Goal: Transaction & Acquisition: Purchase product/service

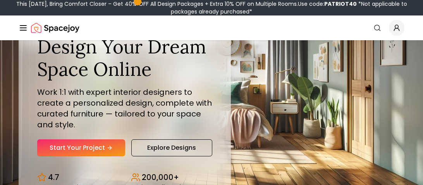
click at [104, 148] on link "Start Your Project" at bounding box center [81, 148] width 88 height 17
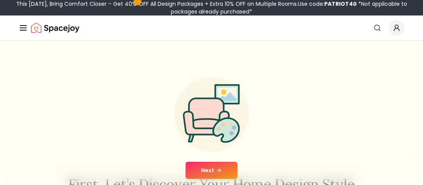
click at [207, 166] on button "Next" at bounding box center [212, 170] width 52 height 17
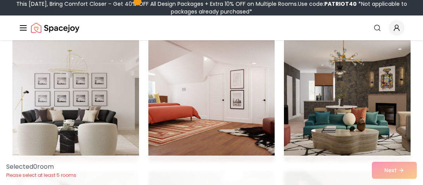
scroll to position [612, 0]
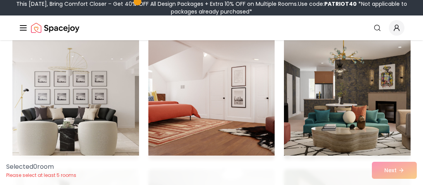
click at [209, 129] on img at bounding box center [211, 98] width 133 height 130
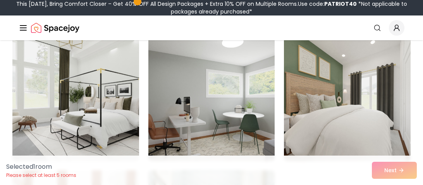
scroll to position [750, 0]
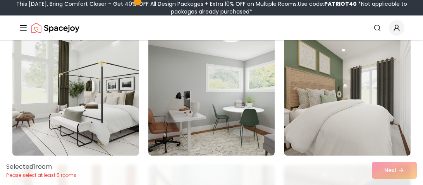
click at [101, 129] on img at bounding box center [75, 94] width 133 height 130
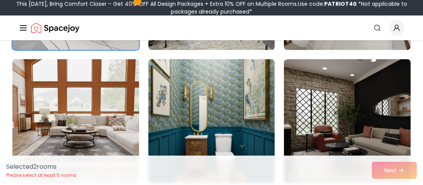
click at [202, 111] on img at bounding box center [211, 121] width 133 height 130
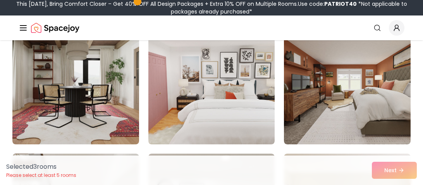
scroll to position [1295, 0]
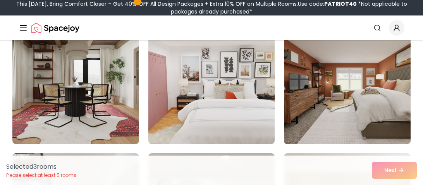
click at [336, 86] on img at bounding box center [347, 82] width 133 height 130
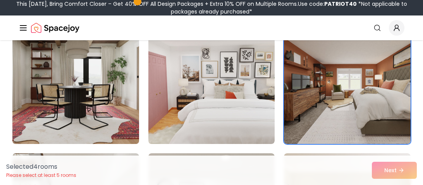
click at [100, 117] on img at bounding box center [75, 82] width 133 height 130
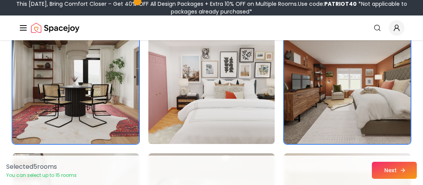
click at [392, 169] on button "Next" at bounding box center [394, 170] width 45 height 17
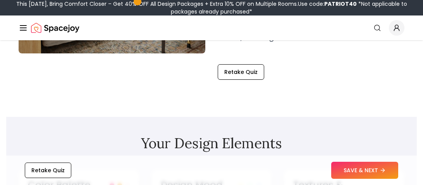
scroll to position [204, 0]
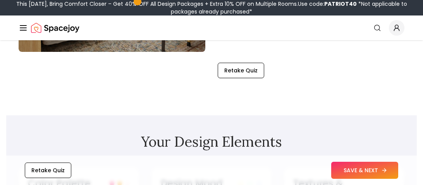
click at [362, 170] on button "SAVE & NEXT" at bounding box center [364, 170] width 67 height 17
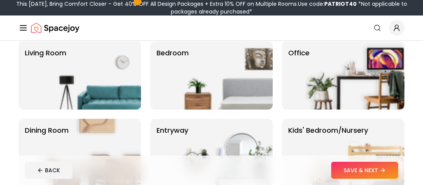
scroll to position [68, 0]
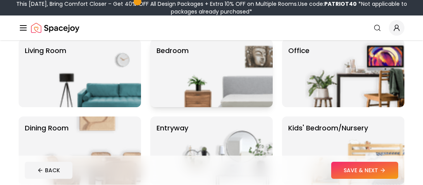
click at [179, 51] on img at bounding box center [223, 73] width 99 height 68
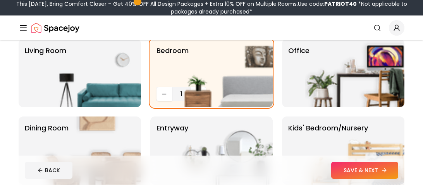
click at [379, 169] on button "SAVE & NEXT" at bounding box center [364, 170] width 67 height 17
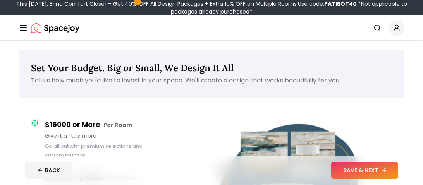
click at [369, 175] on button "SAVE & NEXT" at bounding box center [364, 170] width 67 height 17
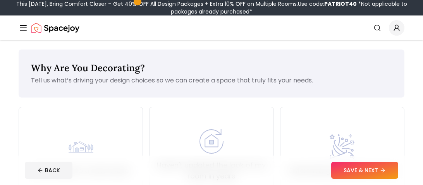
click at [369, 175] on button "SAVE & NEXT" at bounding box center [364, 170] width 67 height 17
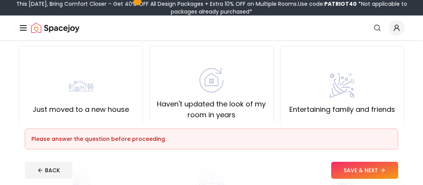
scroll to position [75, 0]
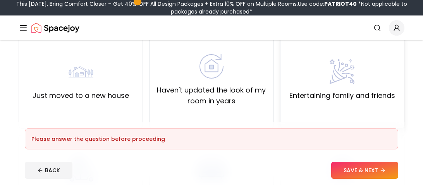
click at [316, 119] on div "Entertaining family and friends" at bounding box center [342, 80] width 124 height 97
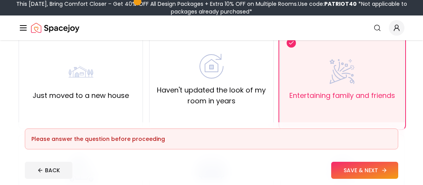
click at [348, 171] on button "SAVE & NEXT" at bounding box center [364, 170] width 67 height 17
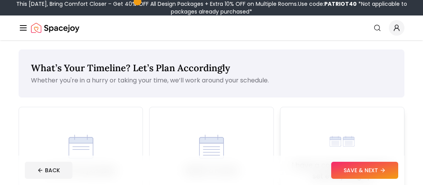
scroll to position [67, 0]
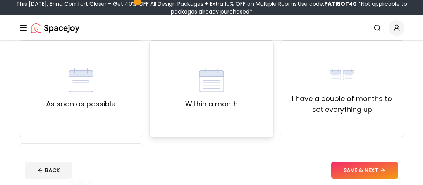
click at [261, 126] on div "Within a month" at bounding box center [211, 88] width 124 height 97
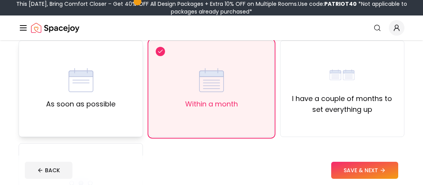
click at [62, 117] on div "As soon as possible" at bounding box center [81, 88] width 124 height 97
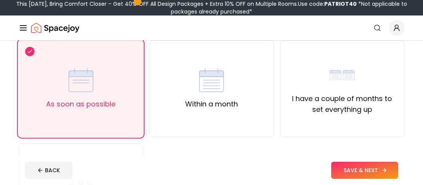
click at [359, 174] on button "SAVE & NEXT" at bounding box center [364, 170] width 67 height 17
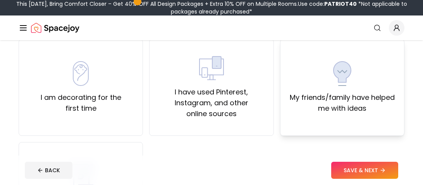
scroll to position [69, 0]
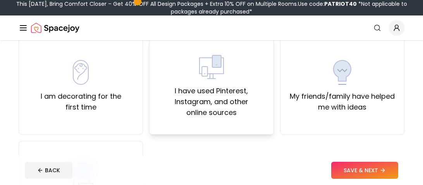
click at [154, 125] on div "I have used Pinterest, Instagram, and other online sources" at bounding box center [211, 86] width 124 height 97
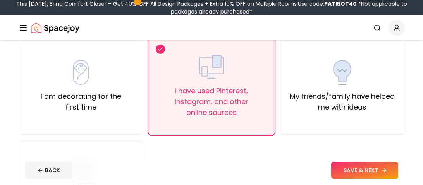
click at [343, 173] on button "SAVE & NEXT" at bounding box center [364, 170] width 67 height 17
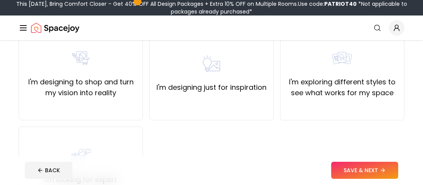
scroll to position [88, 0]
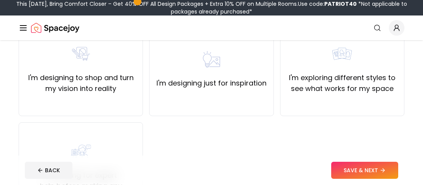
click at [257, 98] on div "I'm designing just for inspiration" at bounding box center [211, 67] width 124 height 97
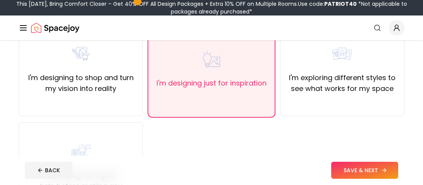
click at [343, 169] on button "SAVE & NEXT" at bounding box center [364, 170] width 67 height 17
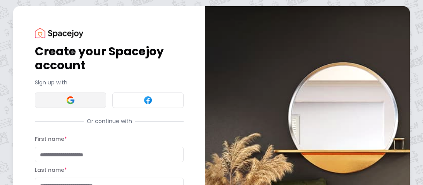
click at [75, 106] on button at bounding box center [70, 101] width 71 height 16
